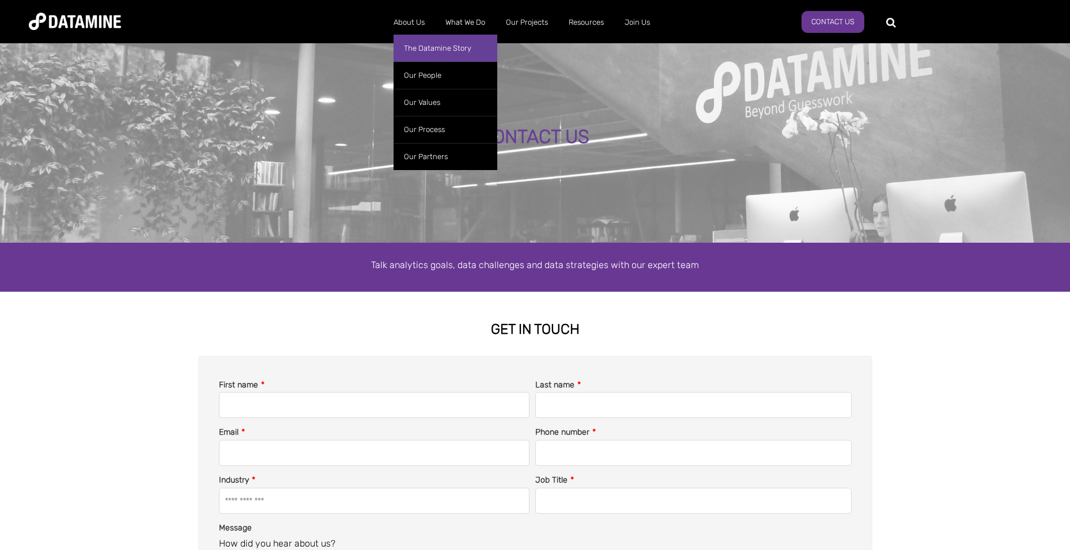
click at [440, 47] on link "The Datamine Story" at bounding box center [445, 48] width 104 height 27
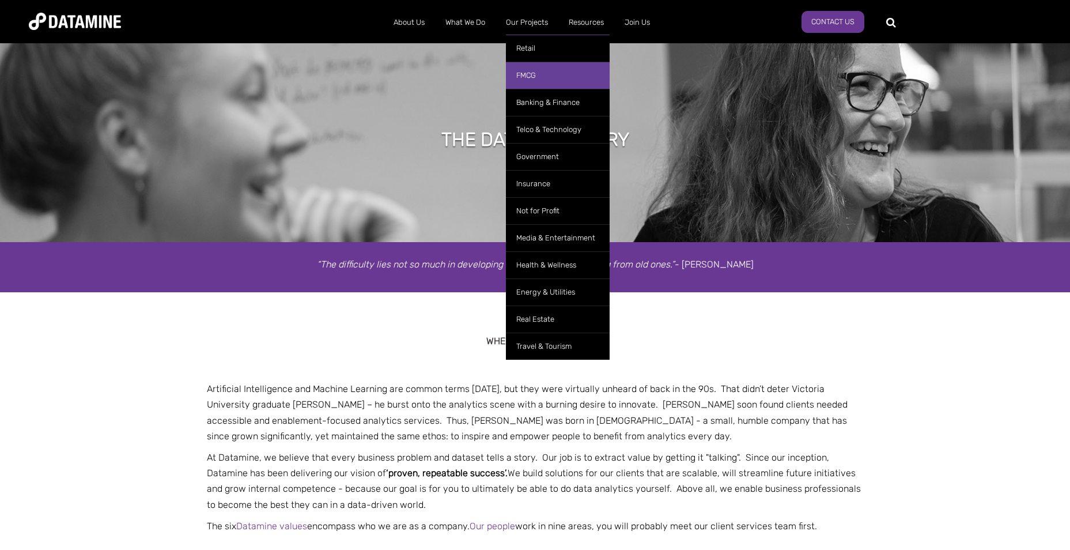
scroll to position [58, 0]
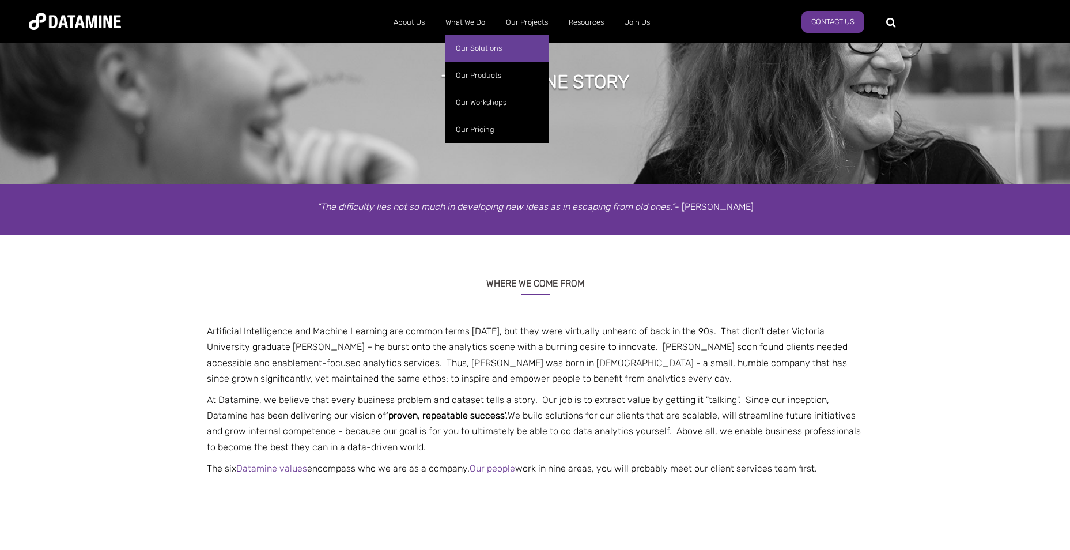
click at [483, 49] on link "Our Solutions" at bounding box center [497, 48] width 104 height 27
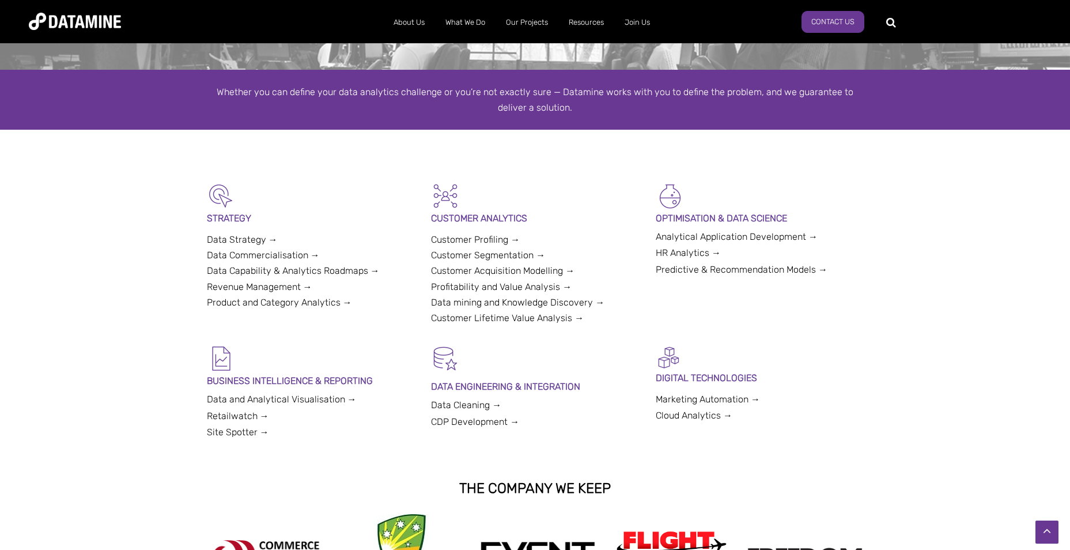
scroll to position [288, 0]
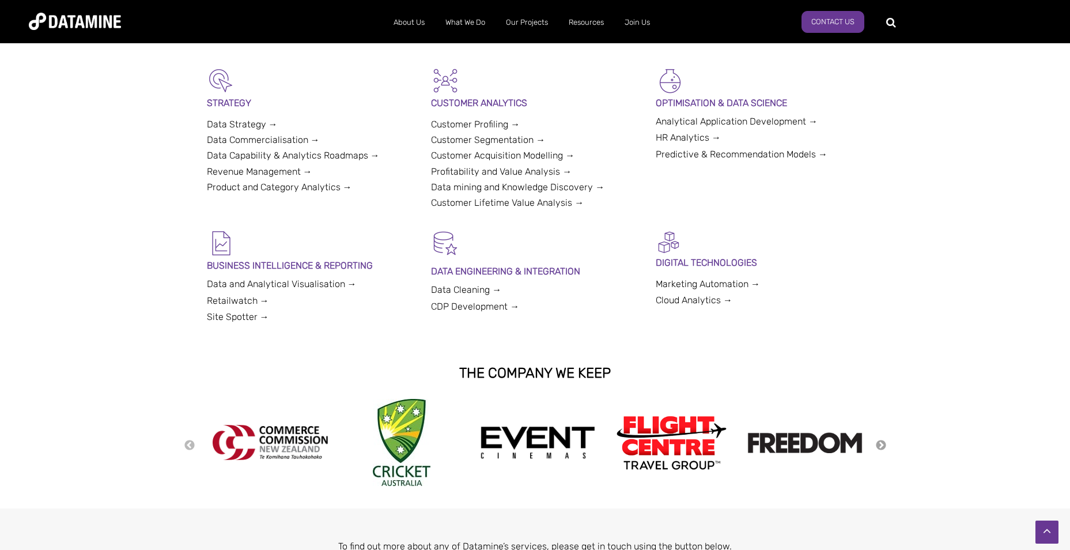
click at [884, 447] on button "Next" at bounding box center [881, 445] width 12 height 13
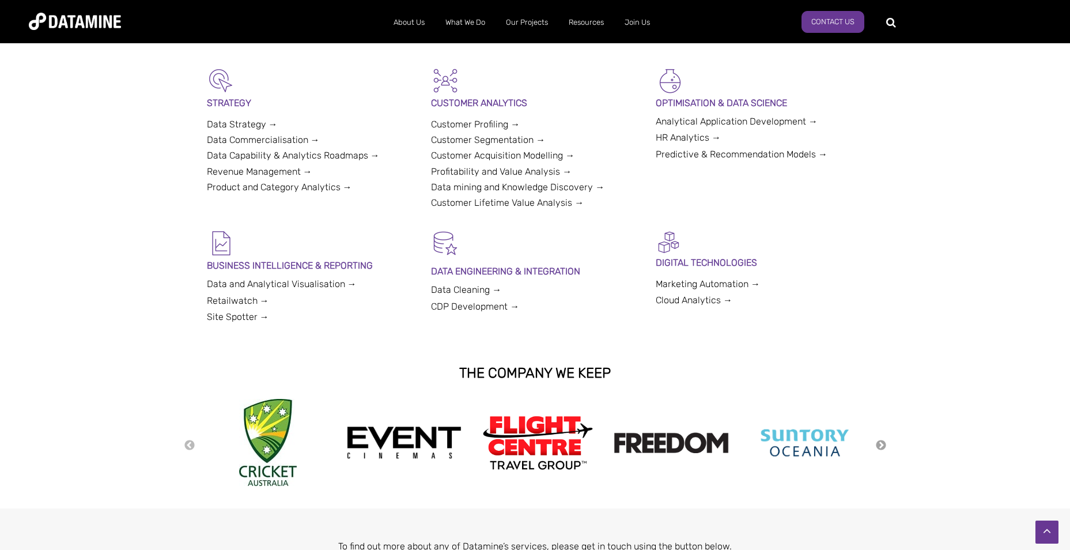
click at [884, 447] on button "Next" at bounding box center [881, 445] width 12 height 13
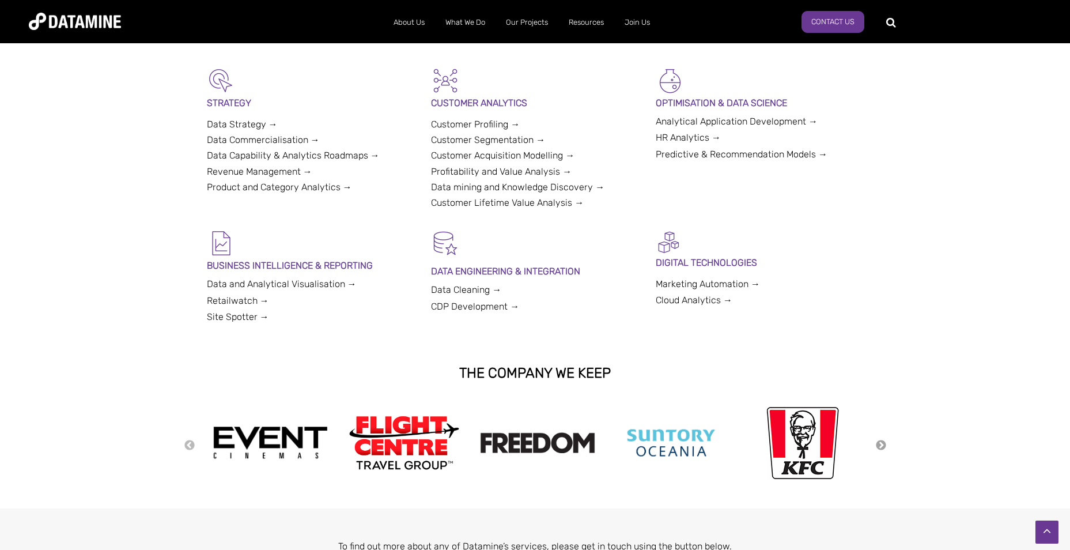
click at [884, 447] on button "Next" at bounding box center [881, 445] width 12 height 13
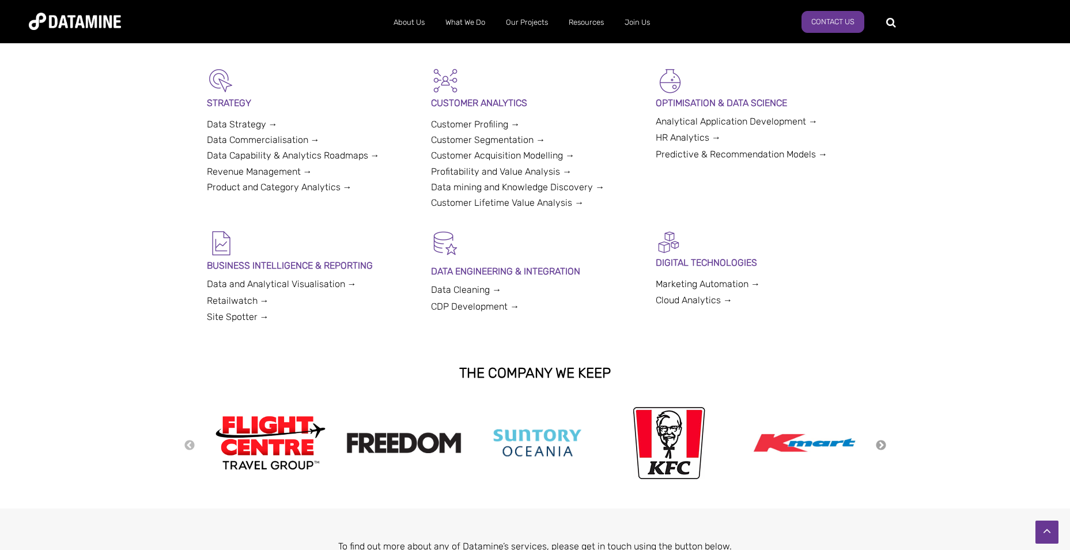
click at [884, 447] on button "Next" at bounding box center [881, 445] width 12 height 13
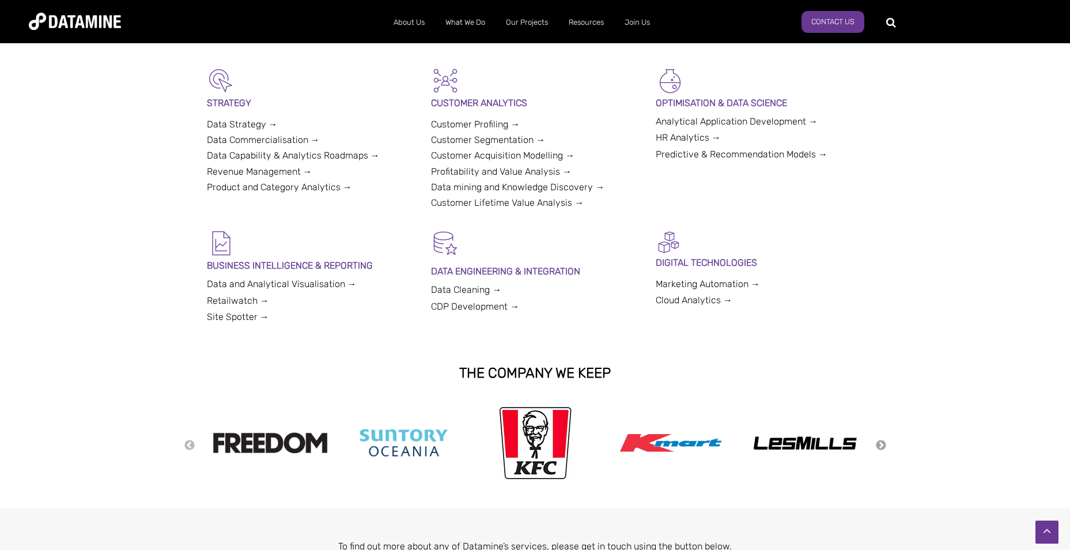
click at [884, 447] on button "Next" at bounding box center [881, 445] width 12 height 13
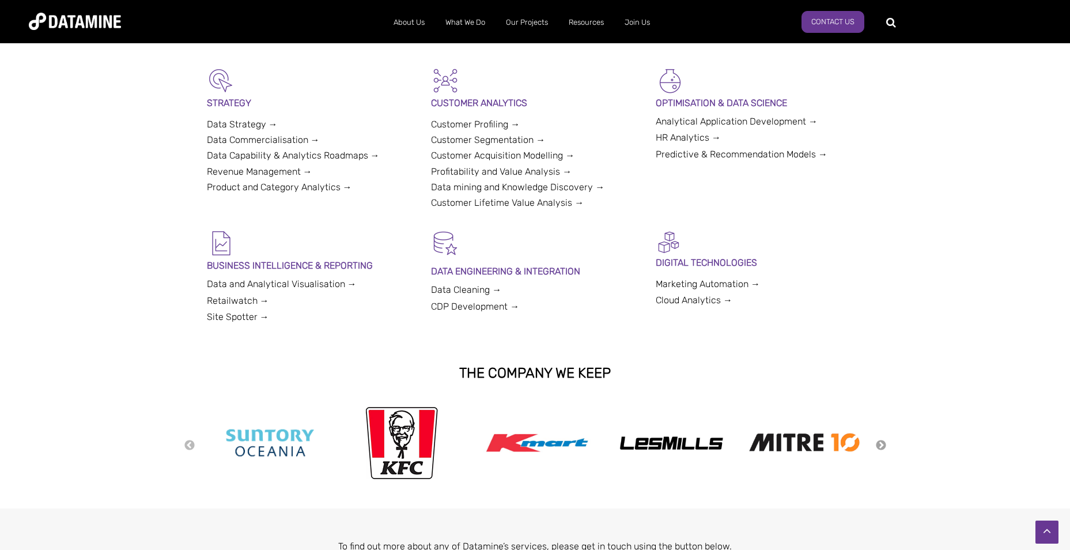
click at [884, 447] on button "Next" at bounding box center [881, 445] width 12 height 13
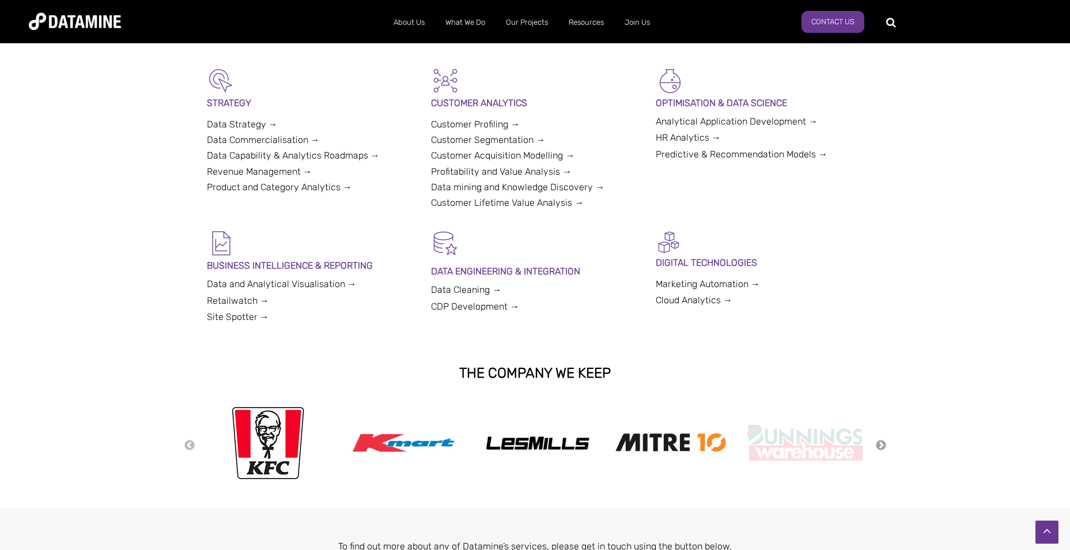
click at [884, 447] on button "Next" at bounding box center [881, 445] width 12 height 13
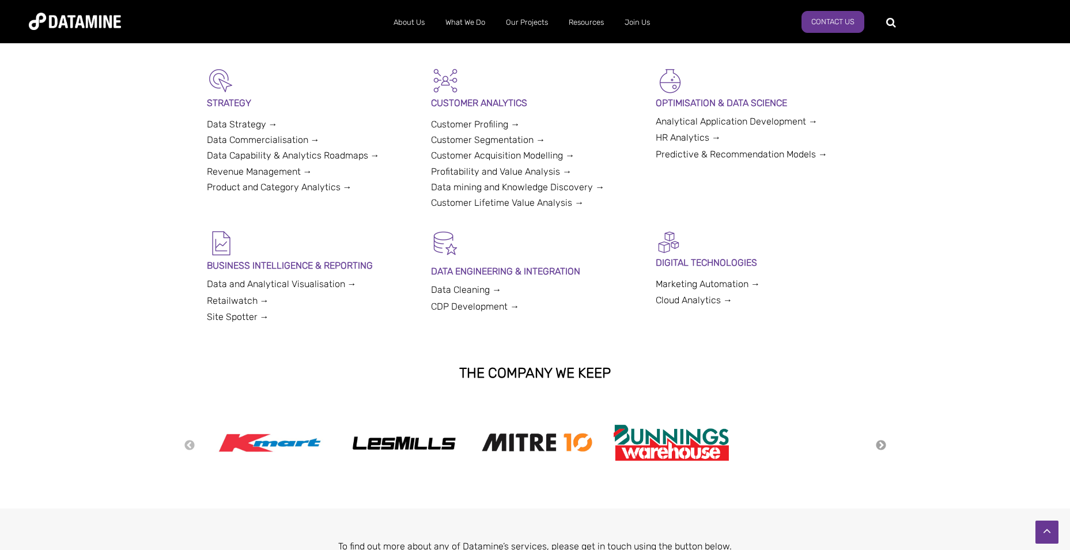
click at [884, 447] on button "Next" at bounding box center [881, 445] width 12 height 13
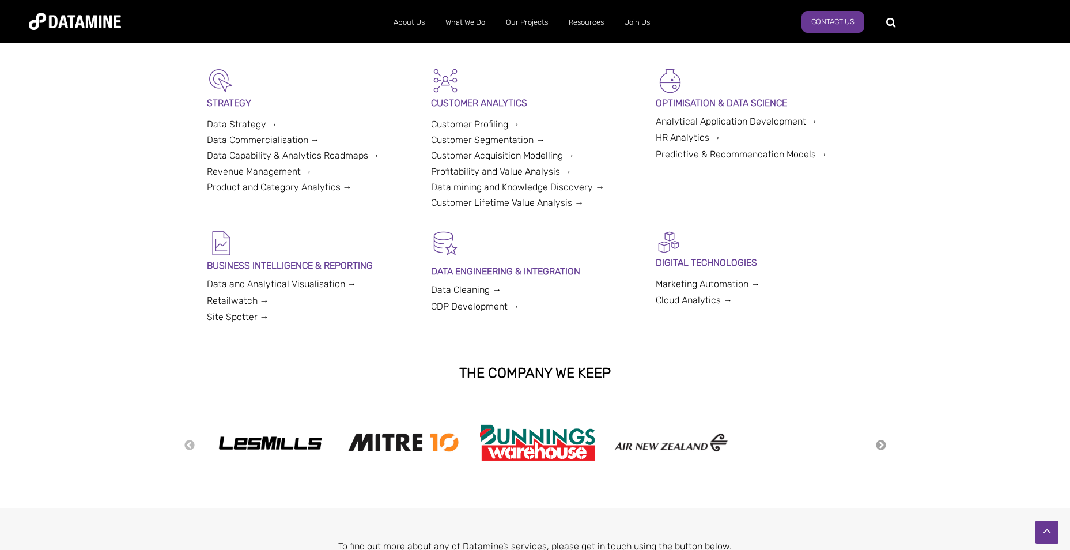
click at [884, 447] on button "Next" at bounding box center [881, 445] width 12 height 13
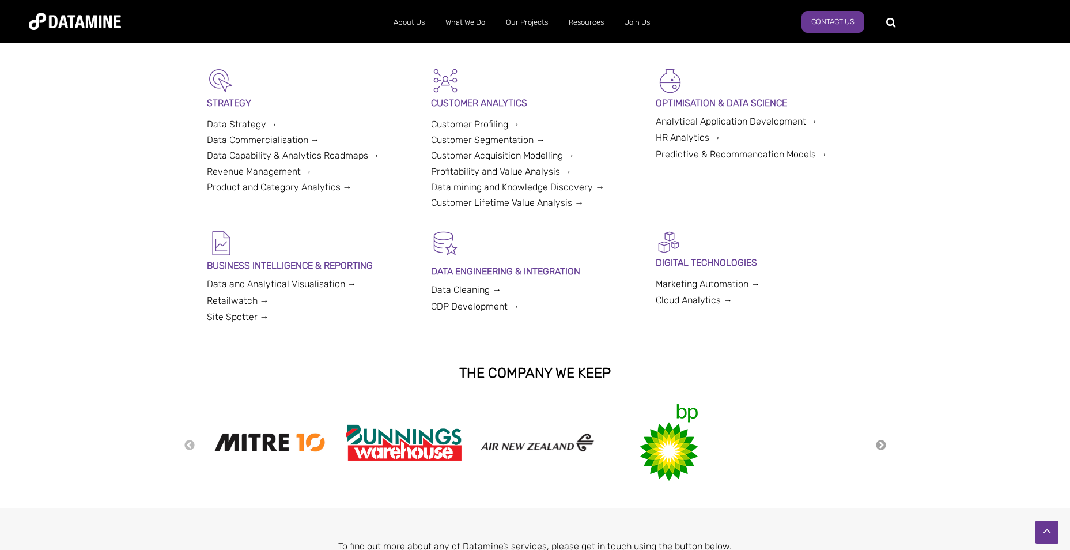
click at [884, 447] on button "Next" at bounding box center [881, 445] width 12 height 13
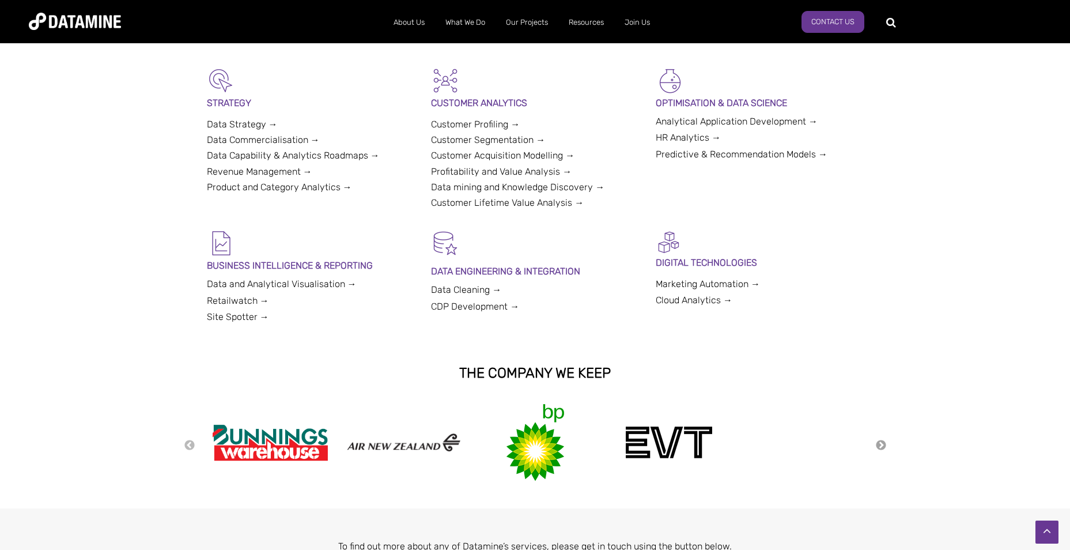
click at [884, 447] on button "Next" at bounding box center [881, 445] width 12 height 13
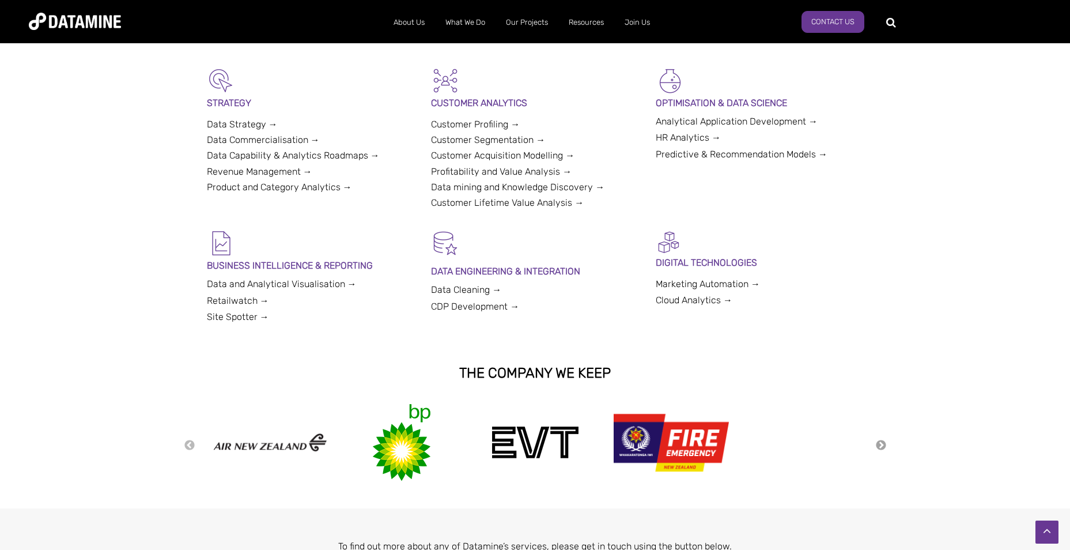
click at [884, 447] on button "Next" at bounding box center [881, 445] width 12 height 13
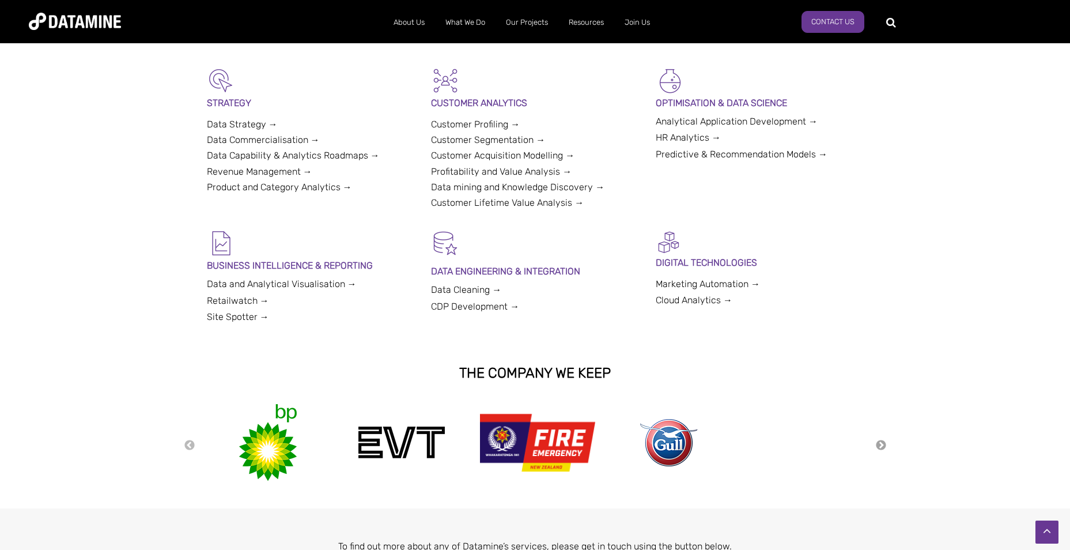
click at [884, 447] on button "Next" at bounding box center [881, 445] width 12 height 13
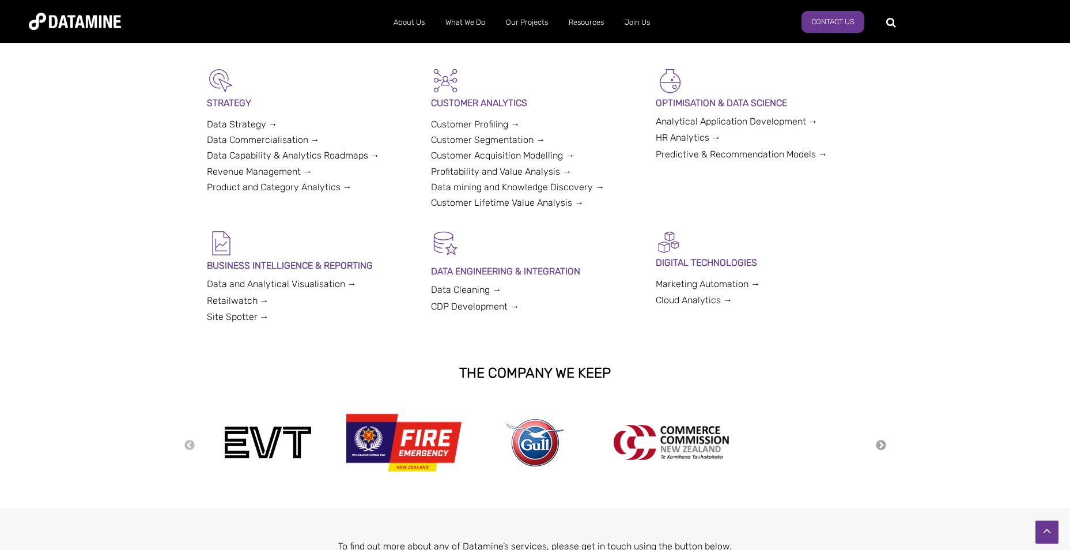
click at [884, 447] on button "Next" at bounding box center [881, 445] width 12 height 13
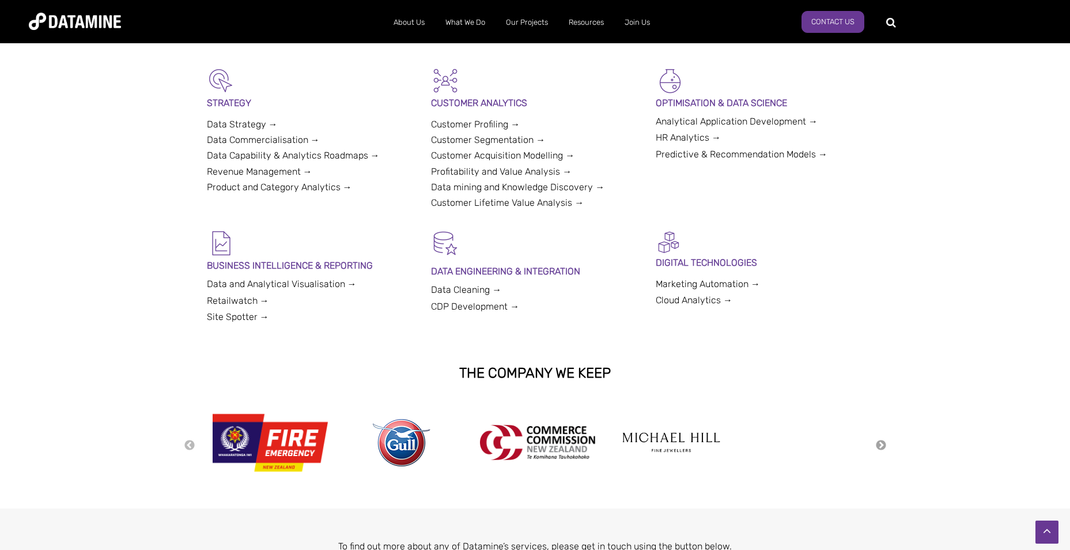
click at [884, 447] on button "Next" at bounding box center [881, 445] width 12 height 13
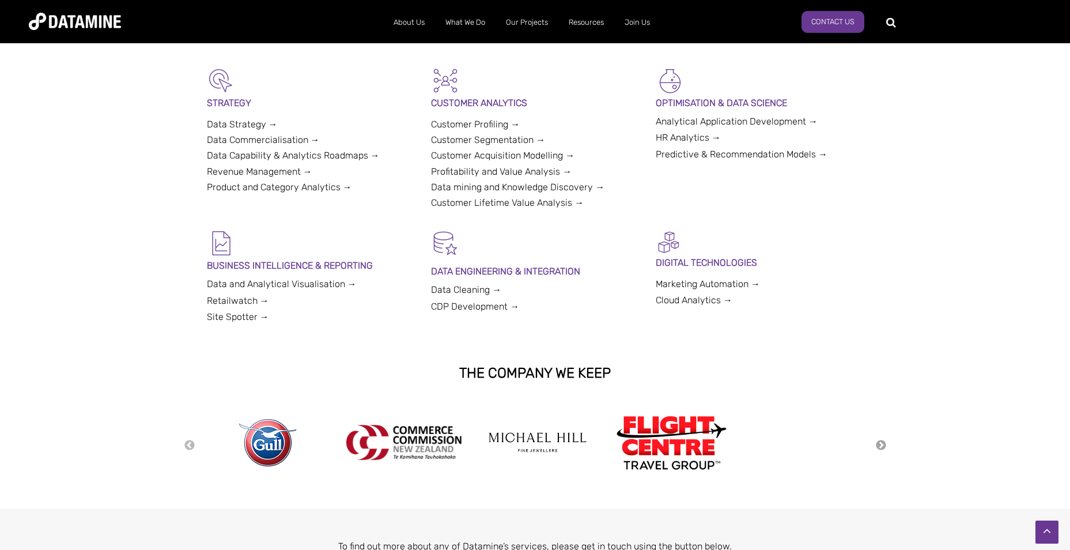
click at [884, 447] on button "Next" at bounding box center [881, 445] width 12 height 13
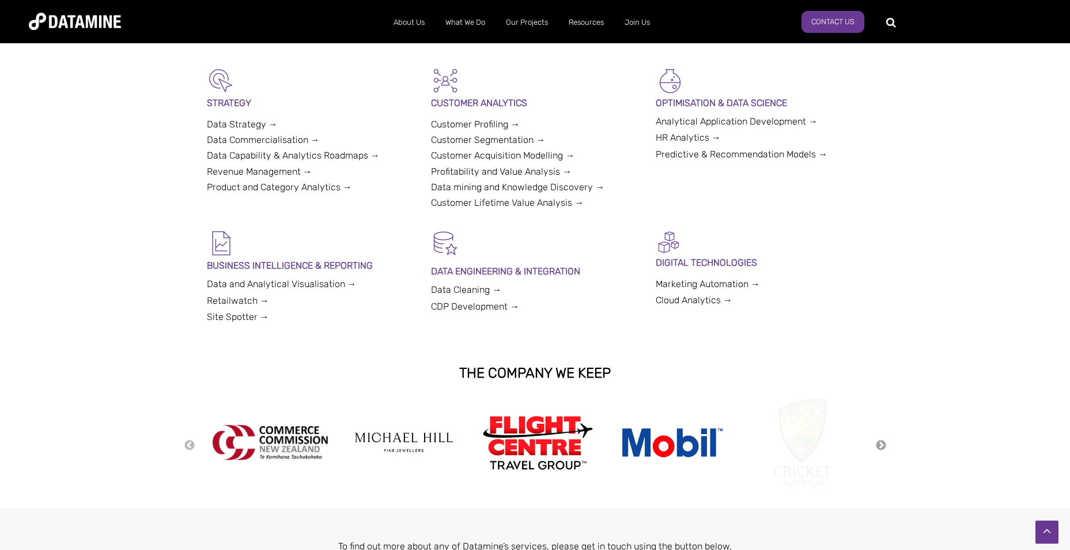
click at [884, 447] on button "Next" at bounding box center [881, 445] width 12 height 13
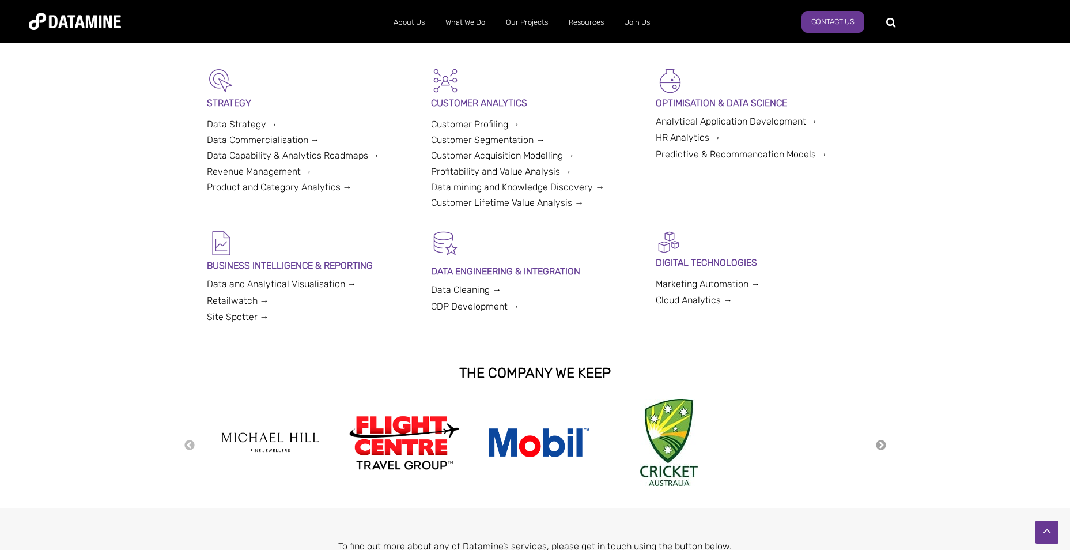
click at [884, 447] on button "Next" at bounding box center [881, 445] width 12 height 13
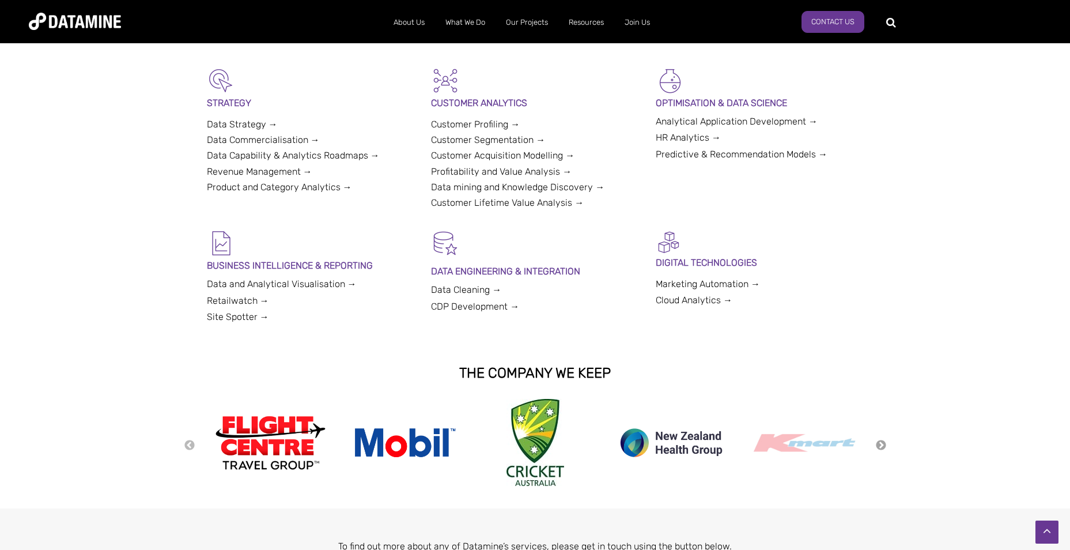
click at [884, 447] on button "Next" at bounding box center [881, 445] width 12 height 13
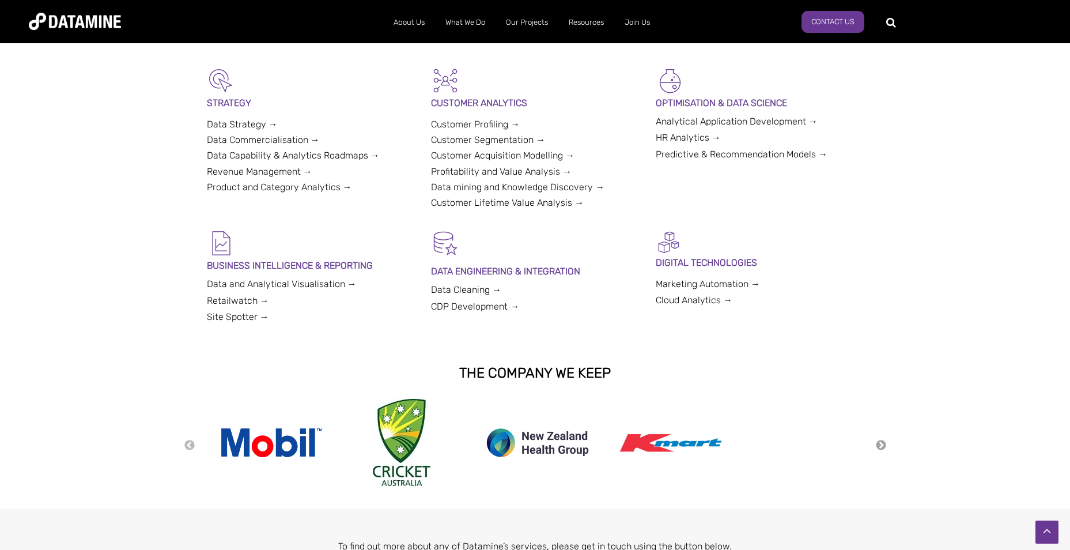
click at [884, 447] on button "Next" at bounding box center [881, 445] width 12 height 13
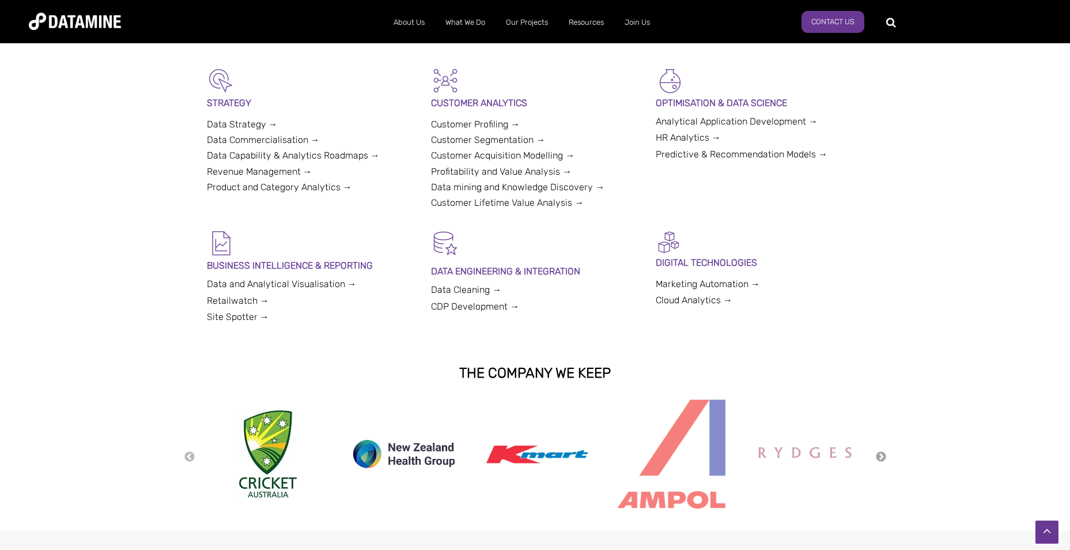
click at [884, 447] on div "Previous Next" at bounding box center [535, 456] width 703 height 115
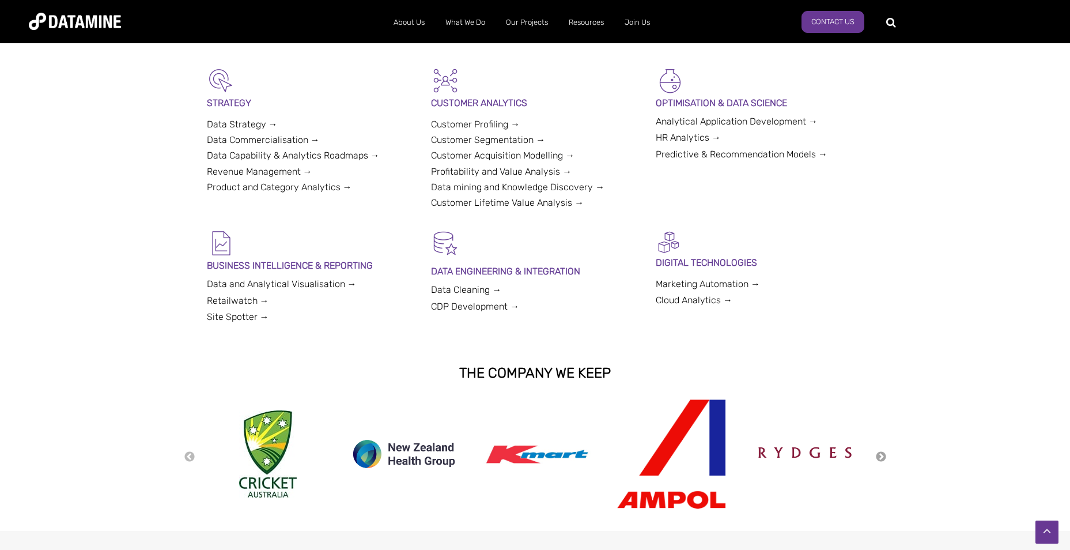
click at [884, 447] on div "Previous Next" at bounding box center [535, 456] width 703 height 115
click at [881, 452] on button "Next" at bounding box center [881, 456] width 12 height 13
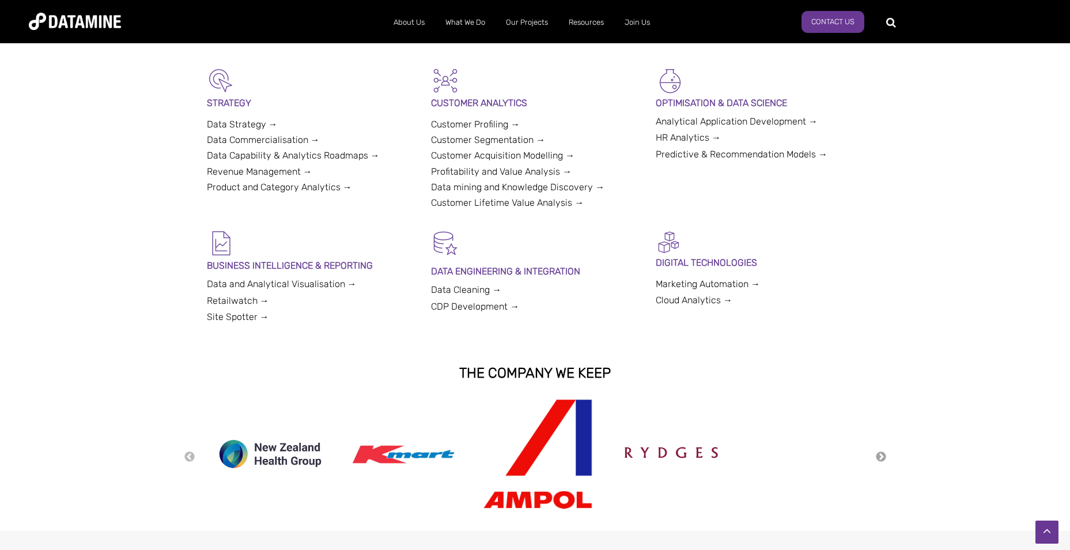
click at [881, 452] on button "Next" at bounding box center [881, 456] width 12 height 13
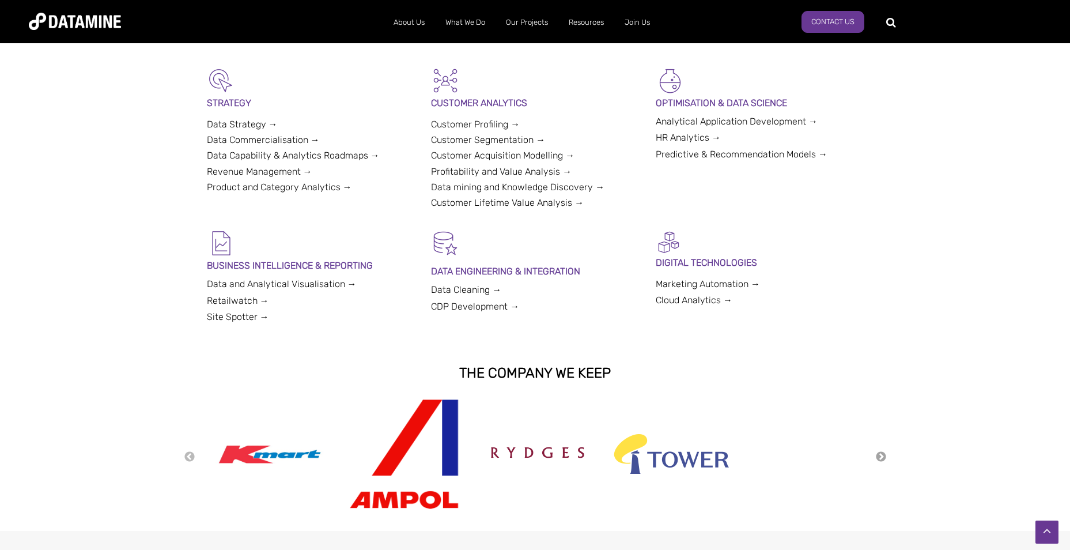
click at [881, 452] on button "Next" at bounding box center [881, 456] width 12 height 13
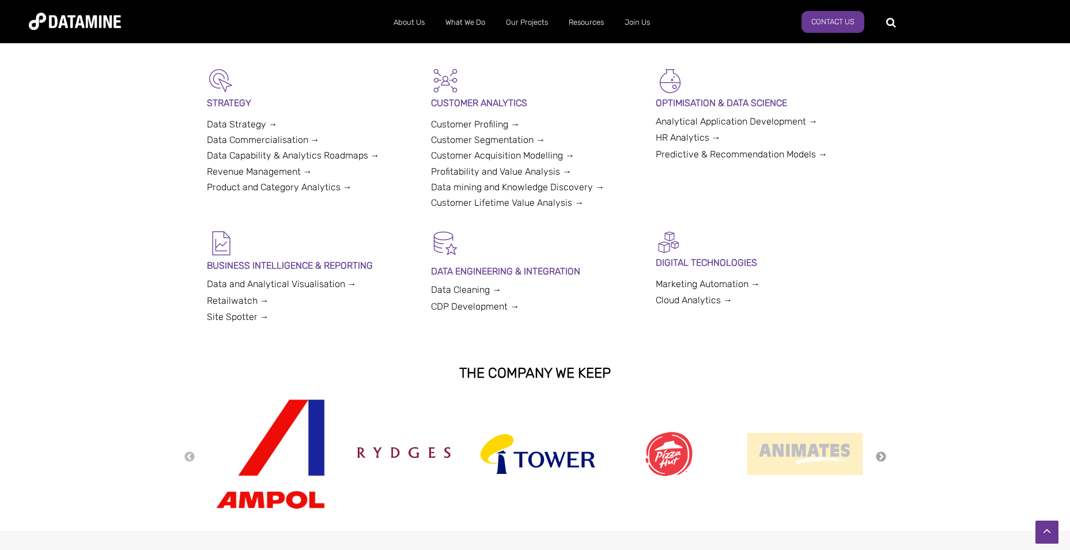
click at [881, 452] on button "Next" at bounding box center [881, 456] width 12 height 13
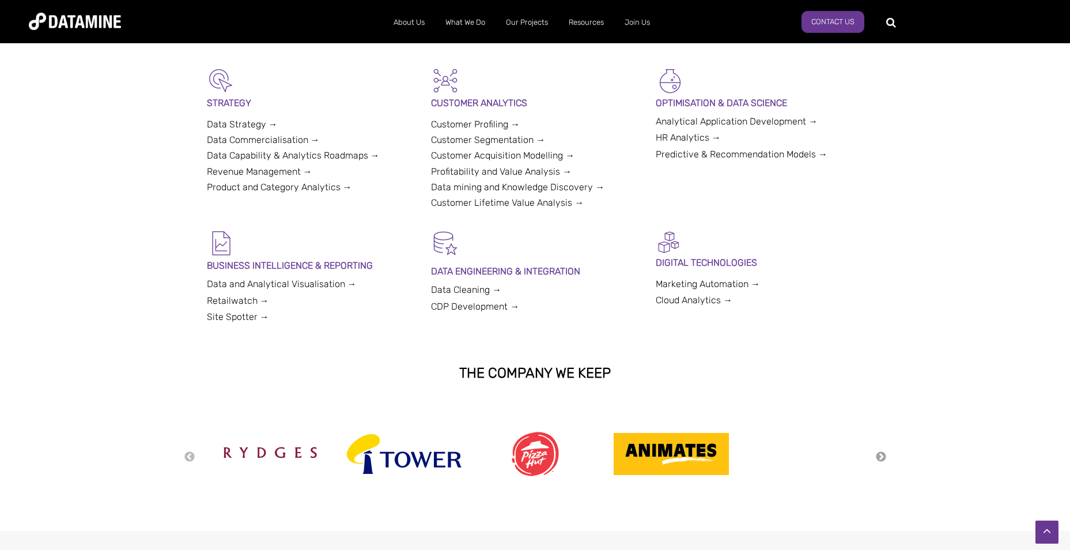
click at [881, 452] on button "Next" at bounding box center [881, 456] width 12 height 13
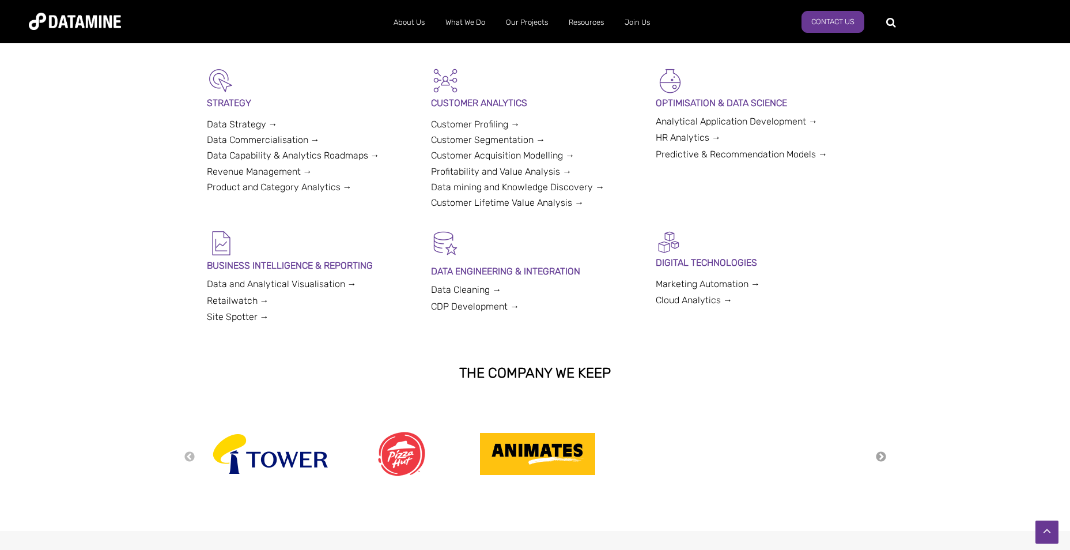
click at [881, 452] on button "Next" at bounding box center [881, 456] width 12 height 13
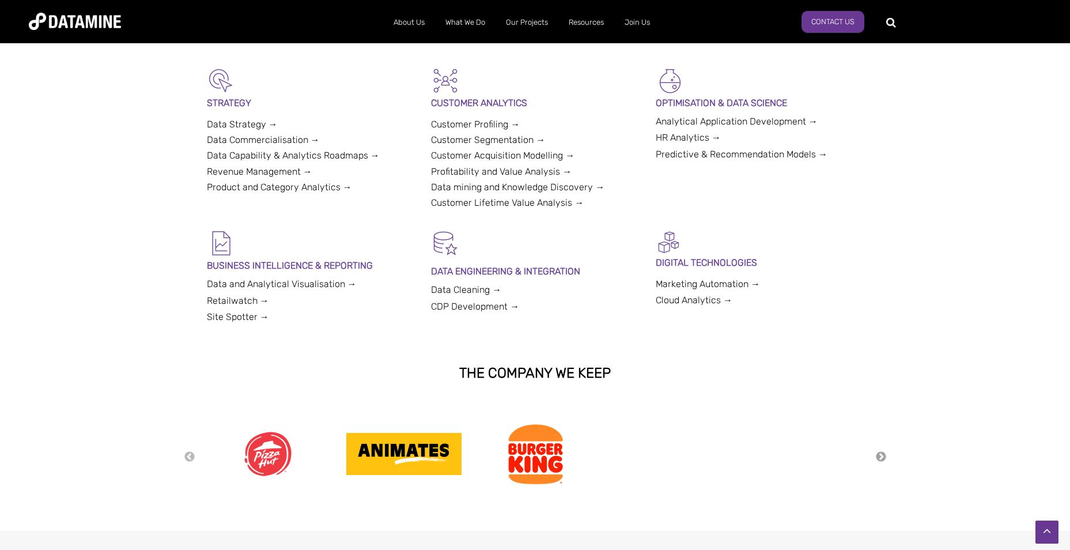
click at [881, 452] on button "Next" at bounding box center [881, 456] width 12 height 13
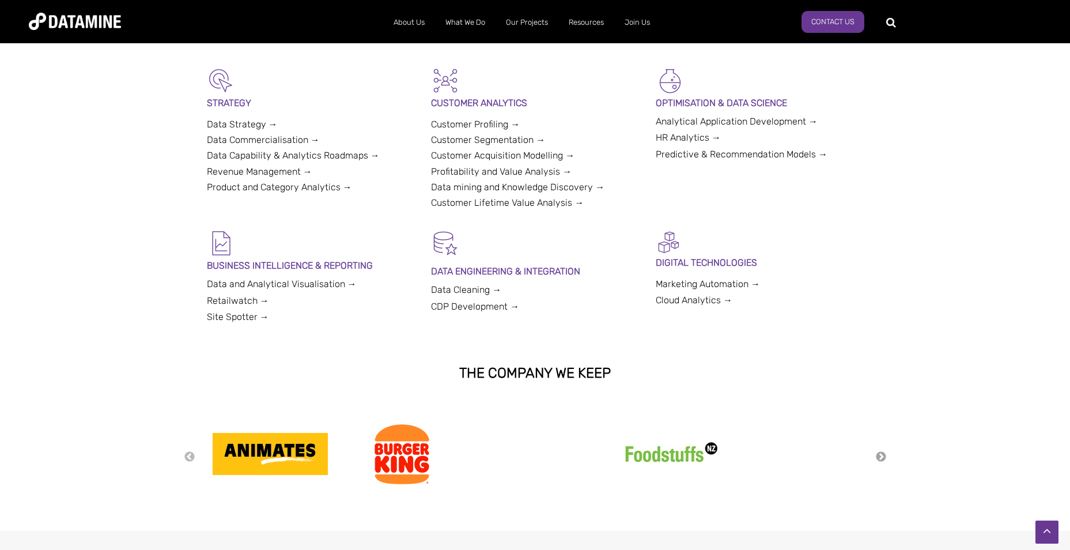
click at [881, 452] on button "Next" at bounding box center [881, 456] width 12 height 13
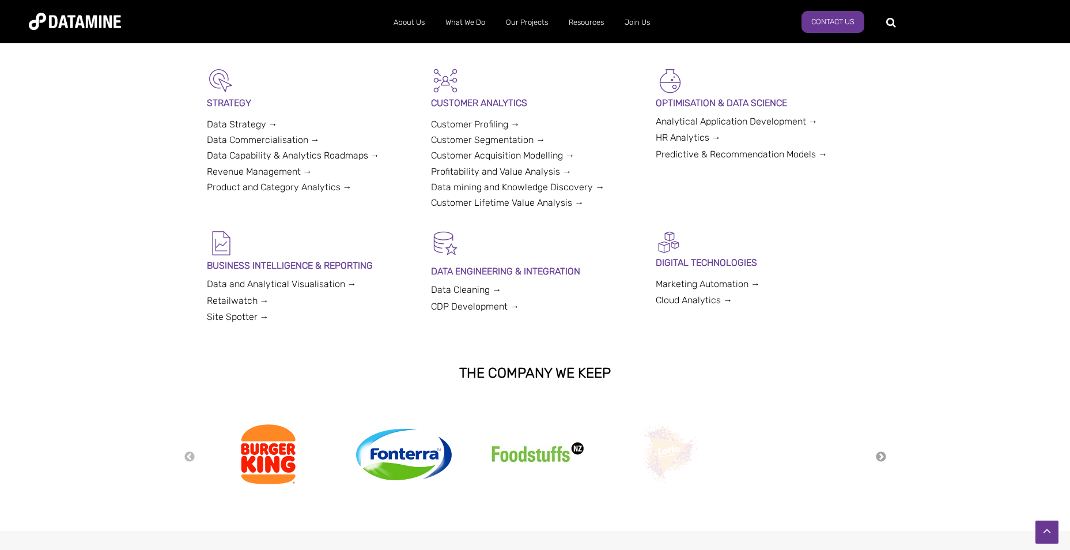
click at [881, 452] on button "Next" at bounding box center [881, 456] width 12 height 13
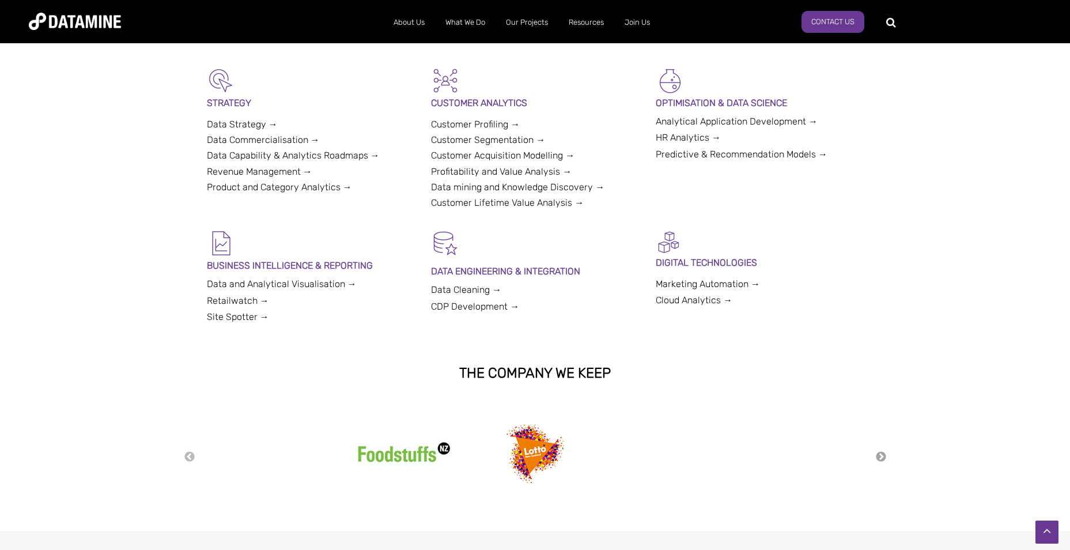
click at [881, 452] on button "Next" at bounding box center [881, 456] width 12 height 13
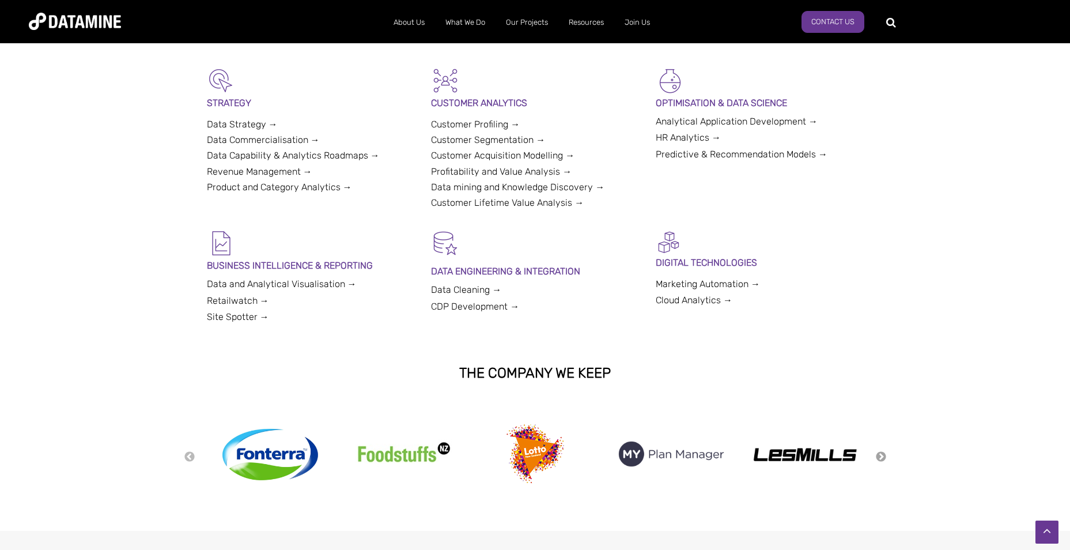
click at [881, 452] on button "Next" at bounding box center [881, 456] width 12 height 13
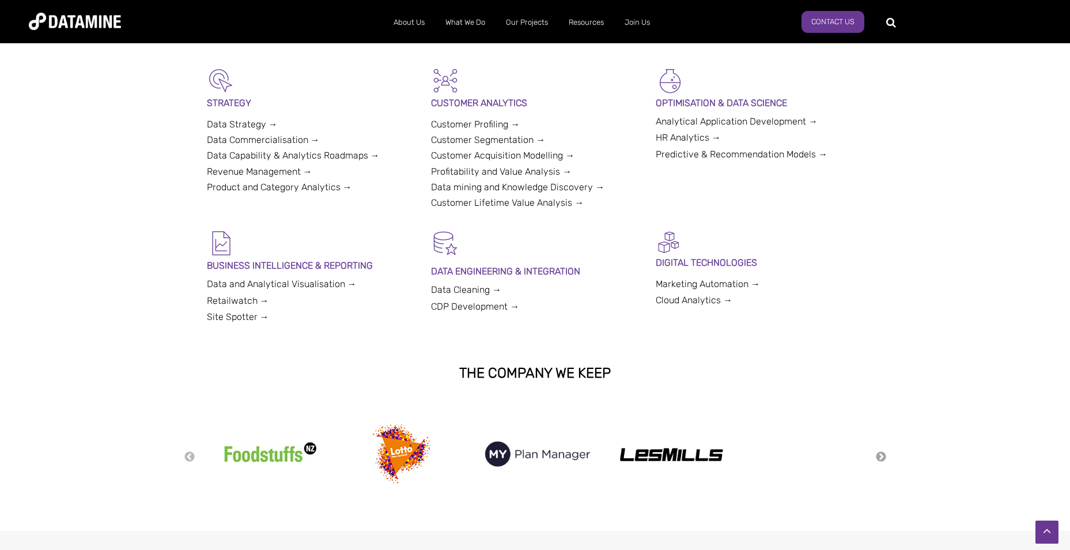
click at [881, 452] on button "Next" at bounding box center [881, 456] width 12 height 13
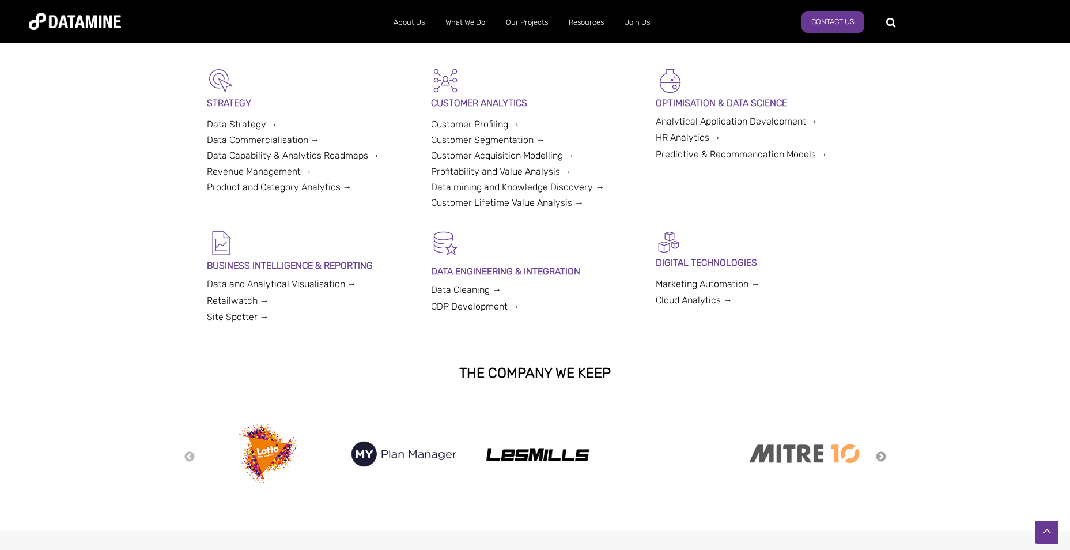
click at [881, 452] on button "Next" at bounding box center [881, 456] width 12 height 13
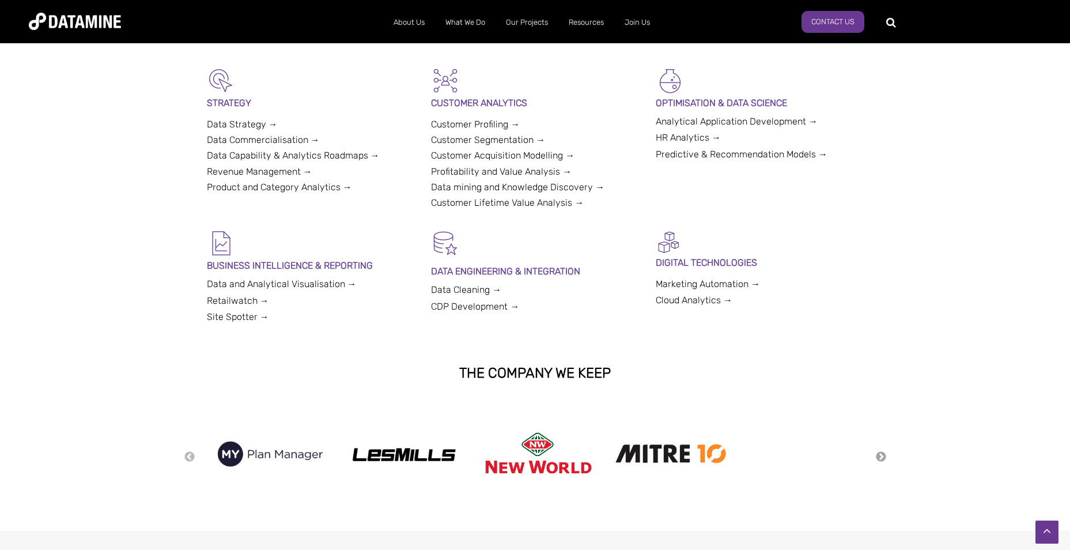
click at [881, 452] on button "Next" at bounding box center [881, 456] width 12 height 13
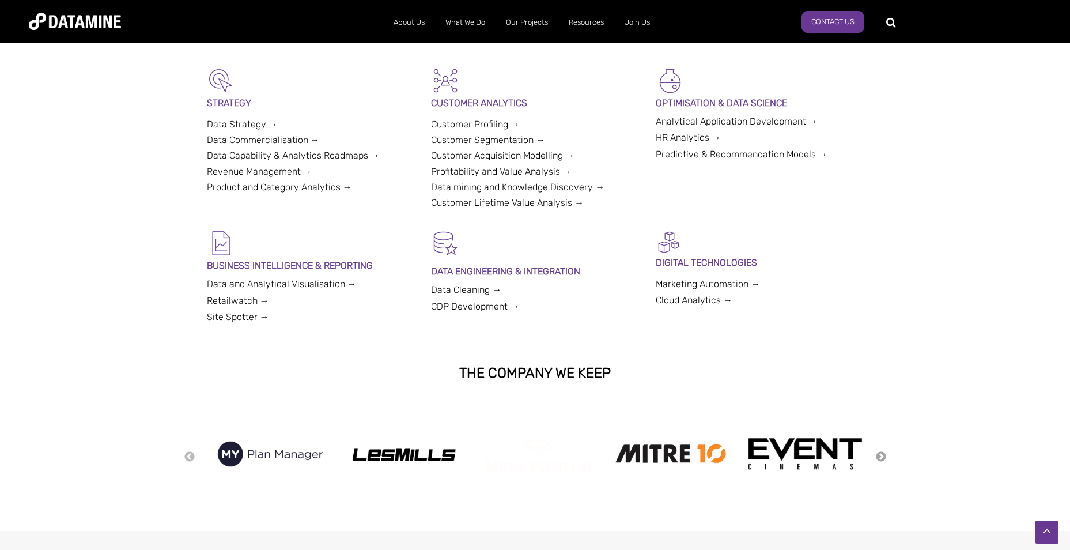
click at [881, 452] on button "Next" at bounding box center [881, 456] width 12 height 13
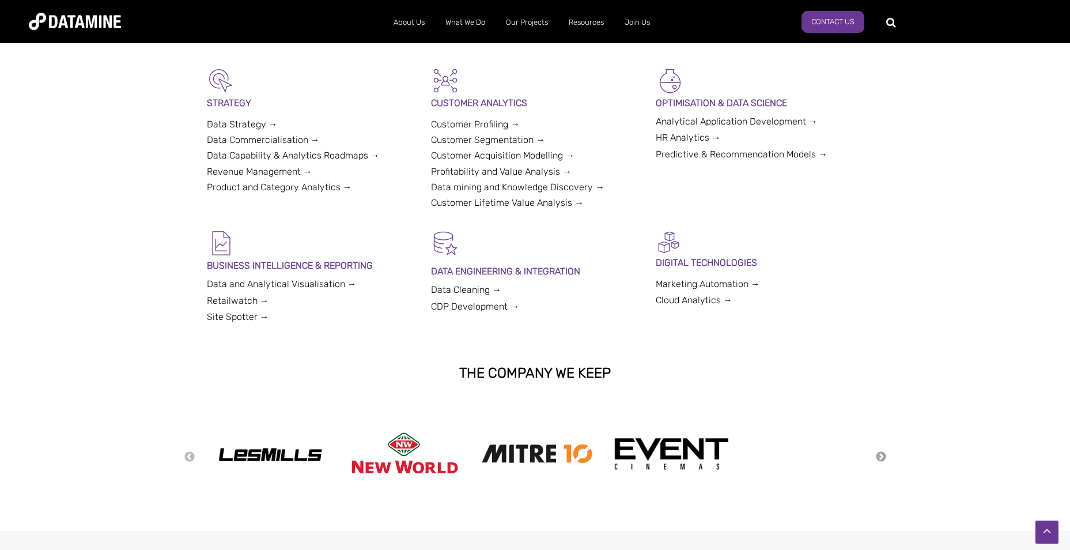
click at [881, 452] on button "Next" at bounding box center [881, 456] width 12 height 13
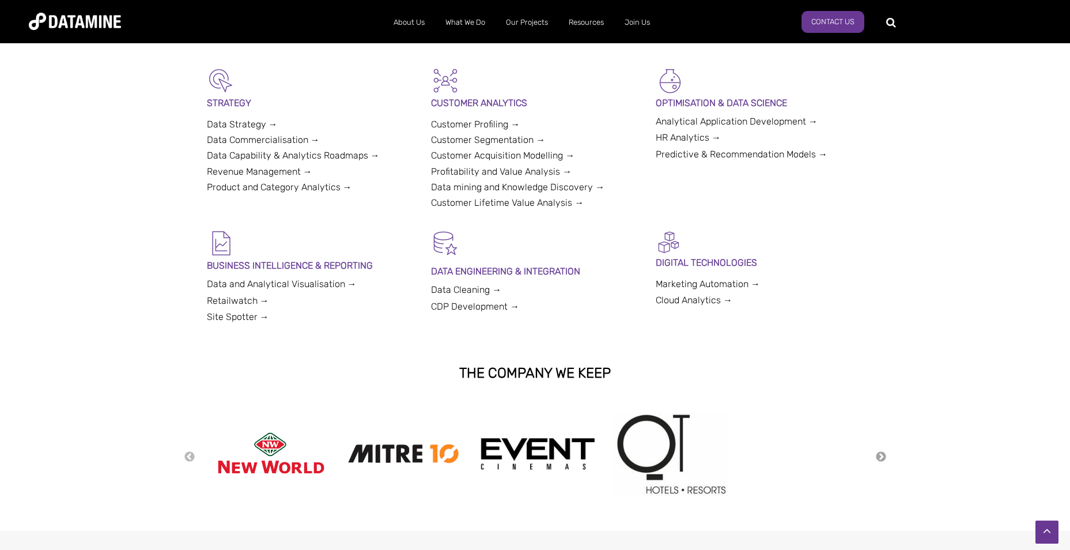
click at [881, 452] on button "Next" at bounding box center [881, 456] width 12 height 13
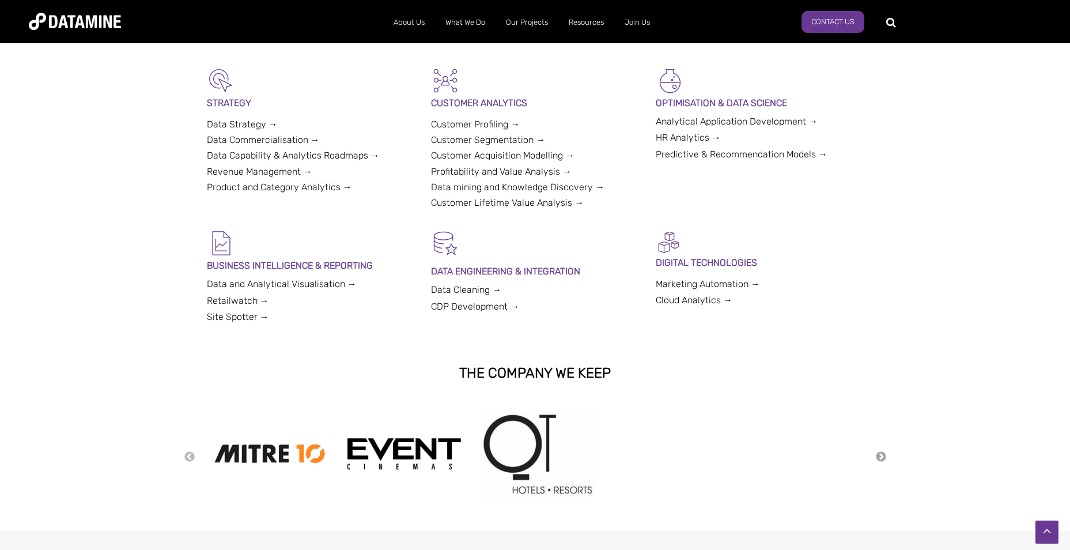
click at [881, 452] on button "Next" at bounding box center [881, 456] width 12 height 13
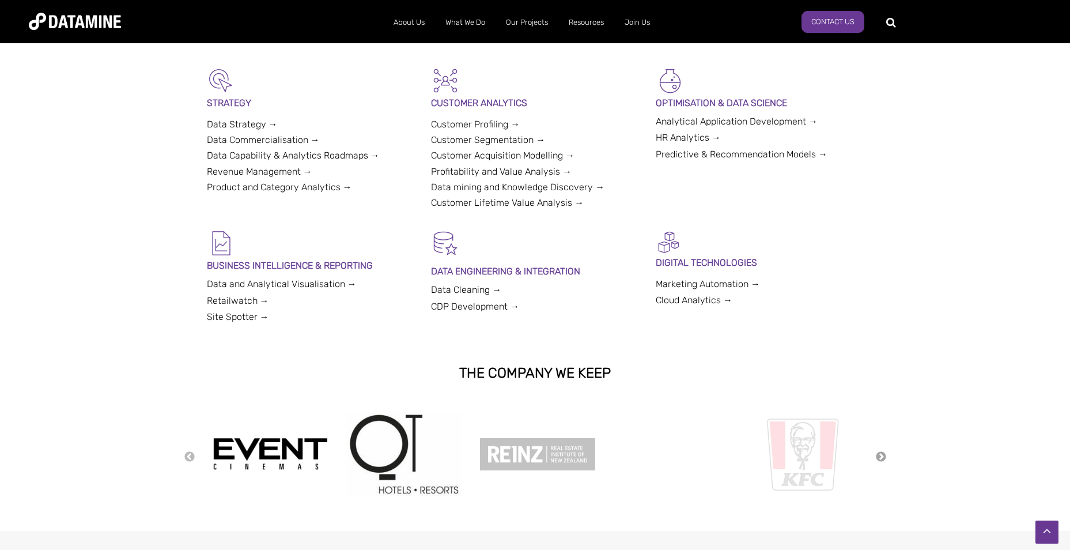
click at [881, 452] on button "Next" at bounding box center [881, 456] width 12 height 13
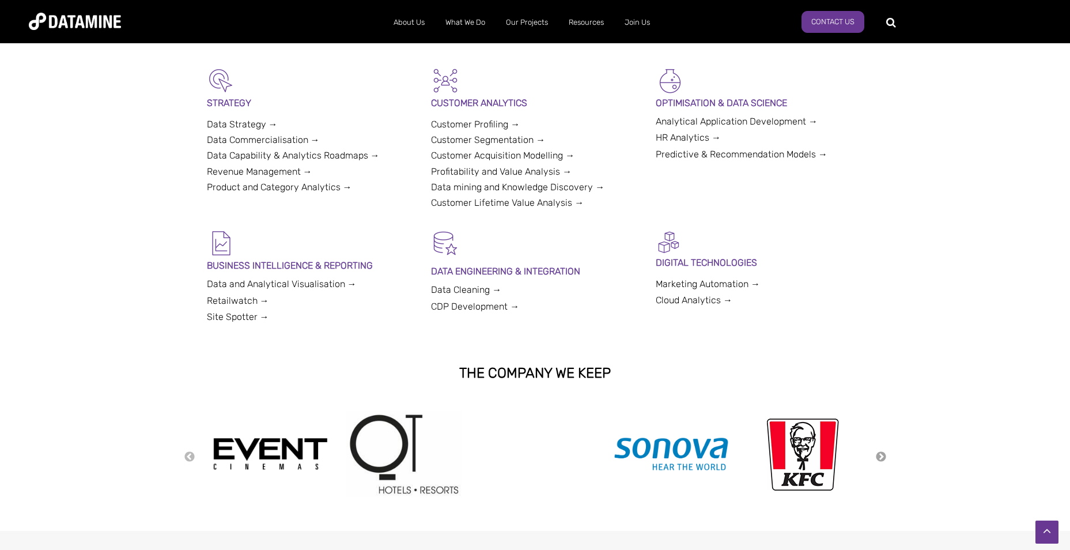
click at [881, 452] on button "Next" at bounding box center [881, 456] width 12 height 13
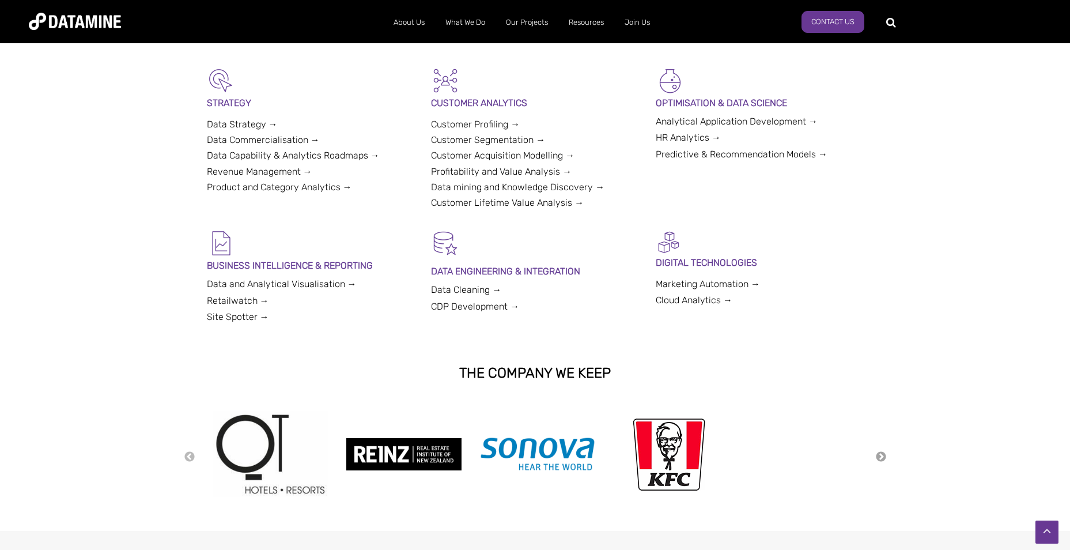
click at [881, 452] on button "Next" at bounding box center [881, 456] width 12 height 13
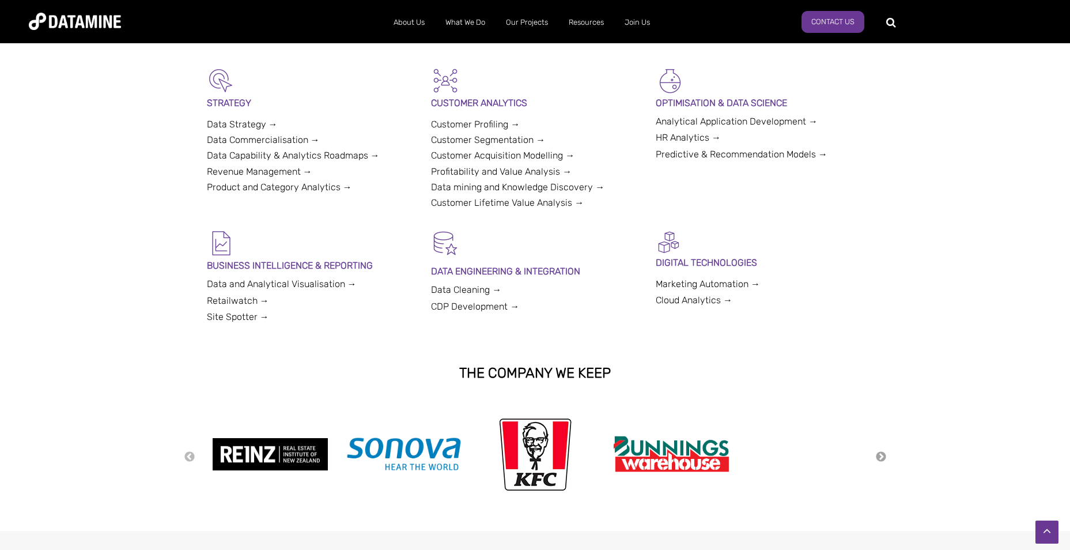
click at [881, 452] on button "Next" at bounding box center [881, 456] width 12 height 13
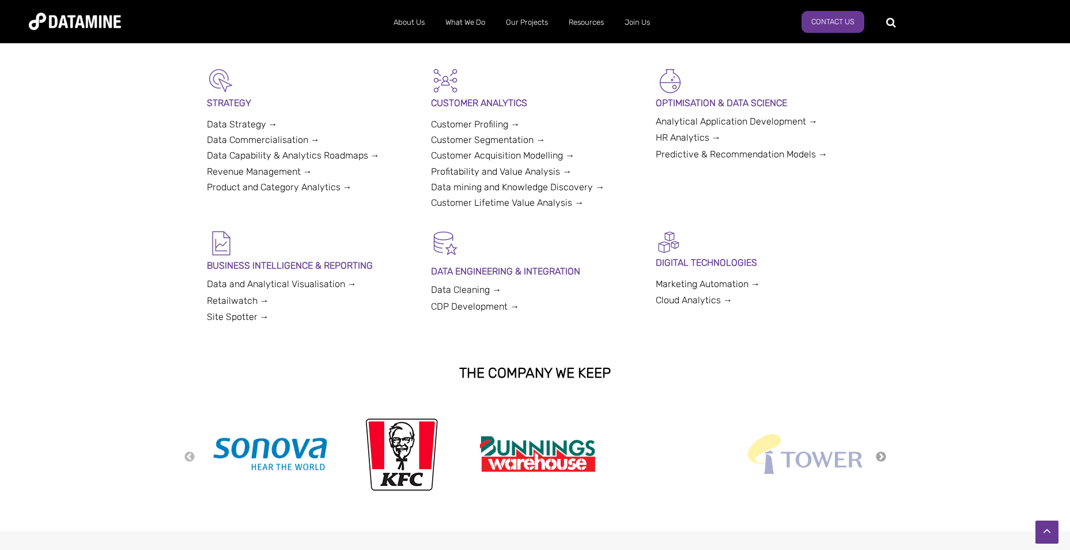
click at [881, 452] on button "Next" at bounding box center [881, 456] width 12 height 13
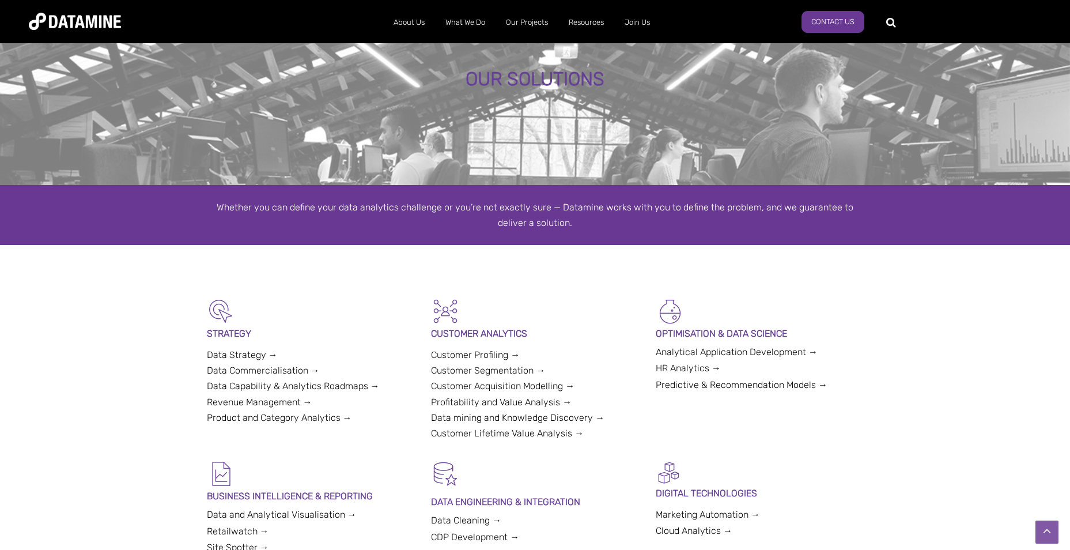
scroll to position [0, 0]
